Goal: Information Seeking & Learning: Learn about a topic

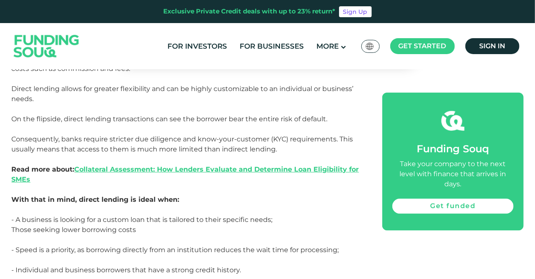
scroll to position [842, 0]
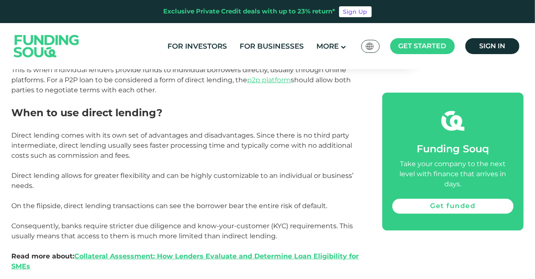
scroll to position [739, 0]
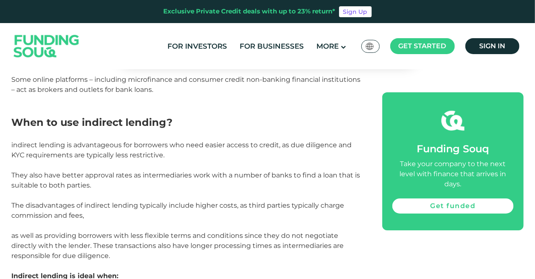
scroll to position [1450, 0]
